Goal: Find specific page/section: Find specific page/section

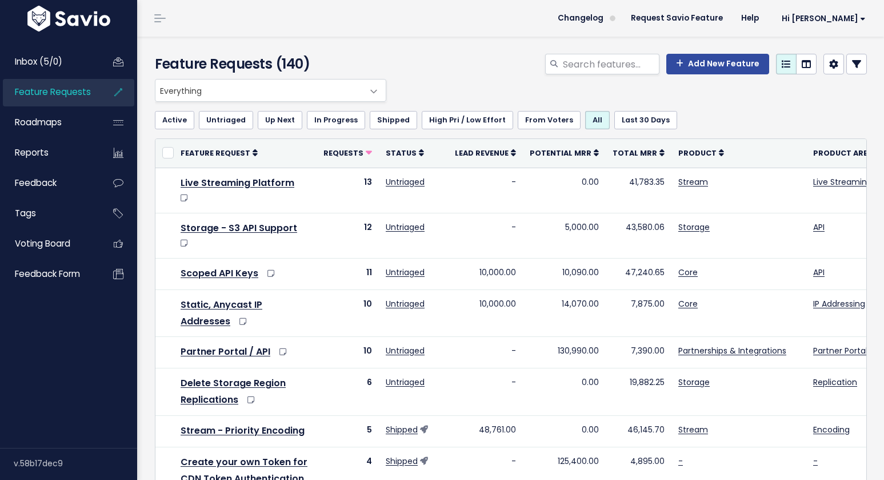
click at [278, 89] on span "Everything" at bounding box center [259, 90] width 208 height 22
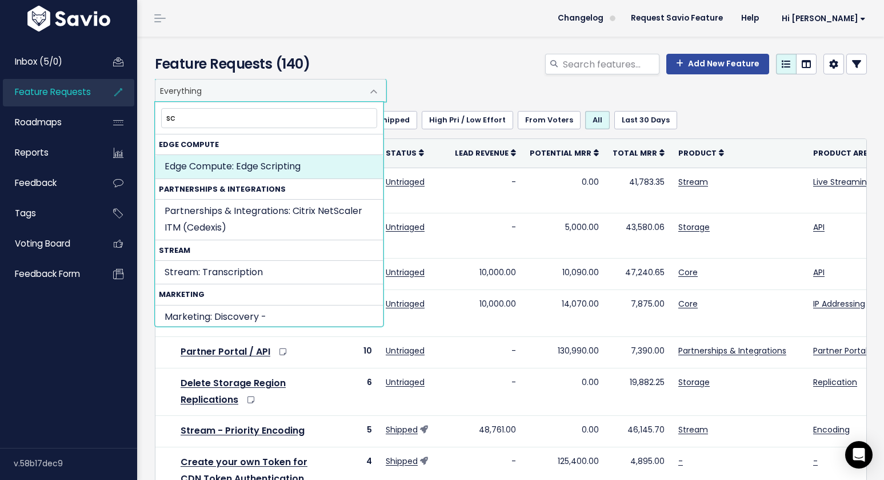
type input "sc"
select select "COMPUTE:SCRIPTING"
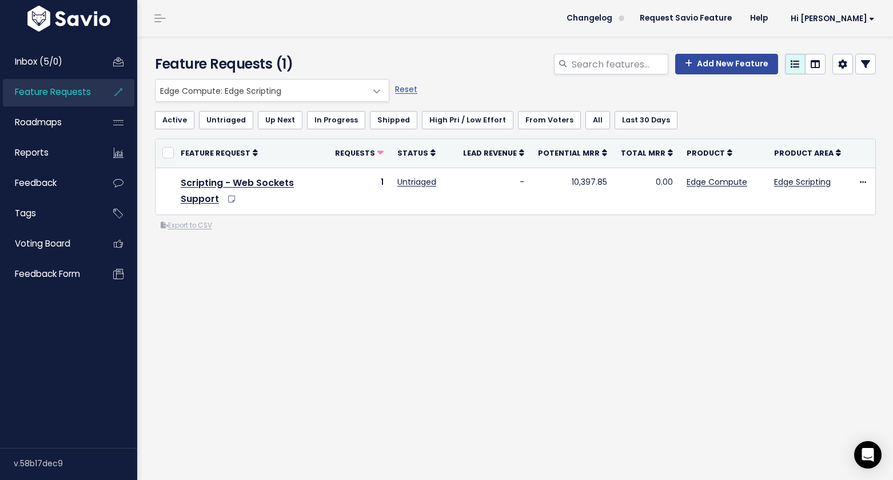
click at [329, 278] on div "Everything Any Product: Any Product Area Any Product: No Product Area No Produc…" at bounding box center [515, 201] width 738 height 245
